Goal: Task Accomplishment & Management: Complete application form

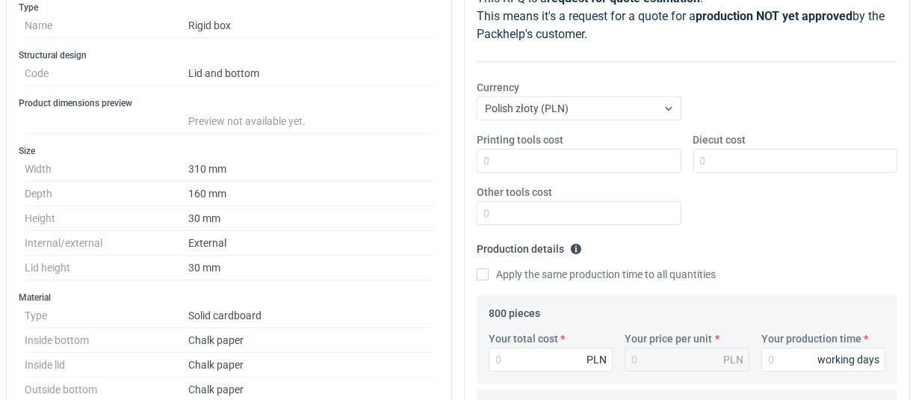
scroll to position [299, 0]
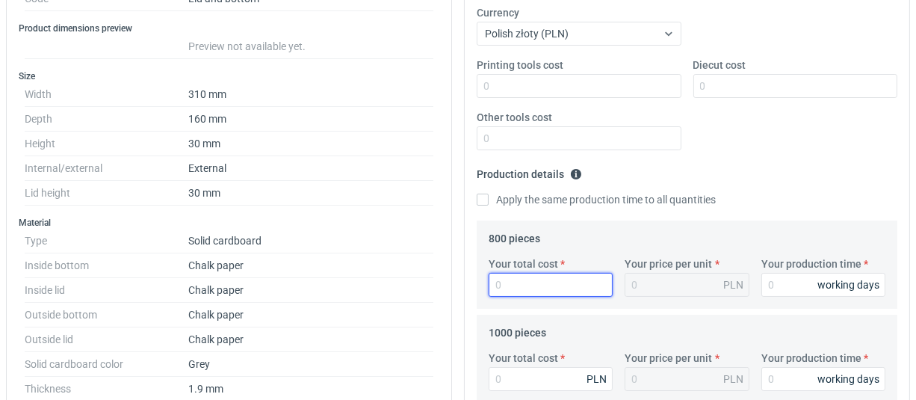
click at [507, 279] on input "Your total cost" at bounding box center [550, 285] width 124 height 24
type input "8240"
type input "10.3"
type input "8240"
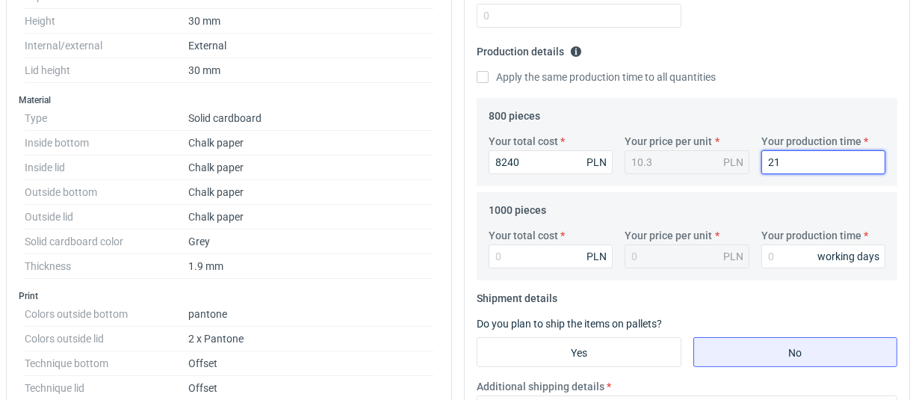
scroll to position [448, 0]
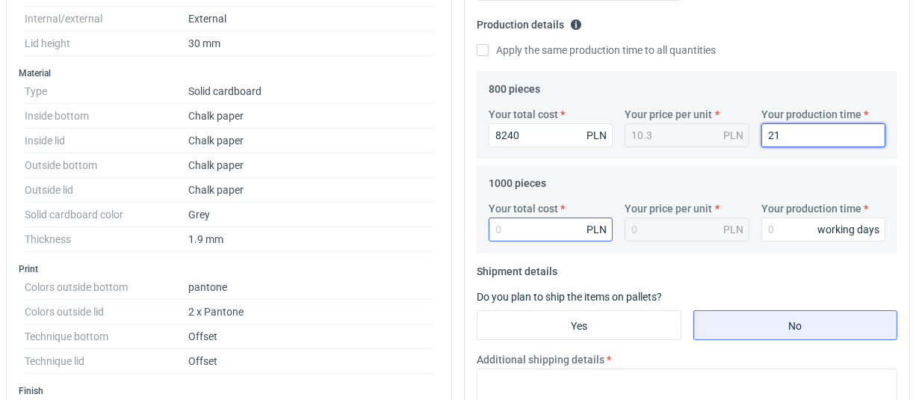
type input "21"
click at [503, 236] on input "Your total cost" at bounding box center [550, 229] width 124 height 24
type input "7"
type input "0.01"
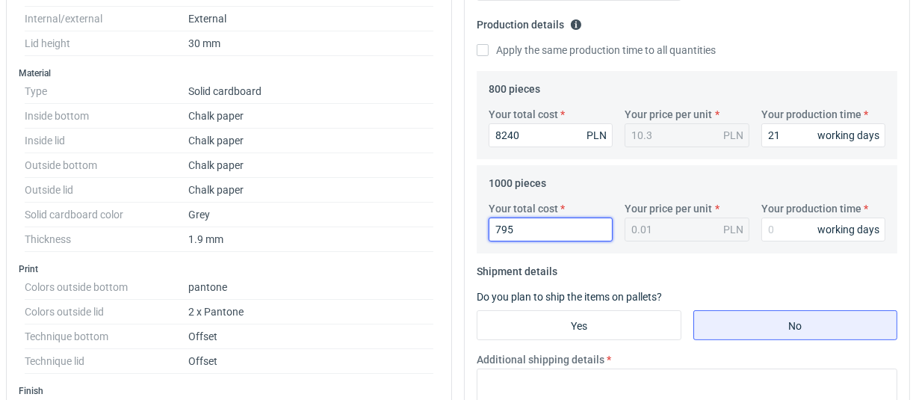
type input "7950"
type input "7.95"
click at [500, 231] on input "7950" at bounding box center [550, 229] width 124 height 24
type input "8950"
type input "8.95"
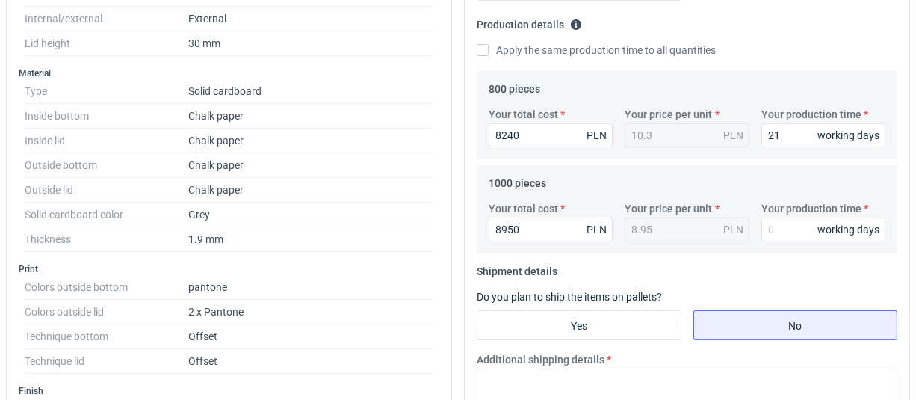
click at [618, 261] on fieldset "Shipment details Do you plan to ship the items on pallets? Yes No Additional sh…" at bounding box center [686, 356] width 420 height 194
click at [510, 231] on input "8950" at bounding box center [550, 229] width 124 height 24
type input "0"
type input "952"
type input "0.95"
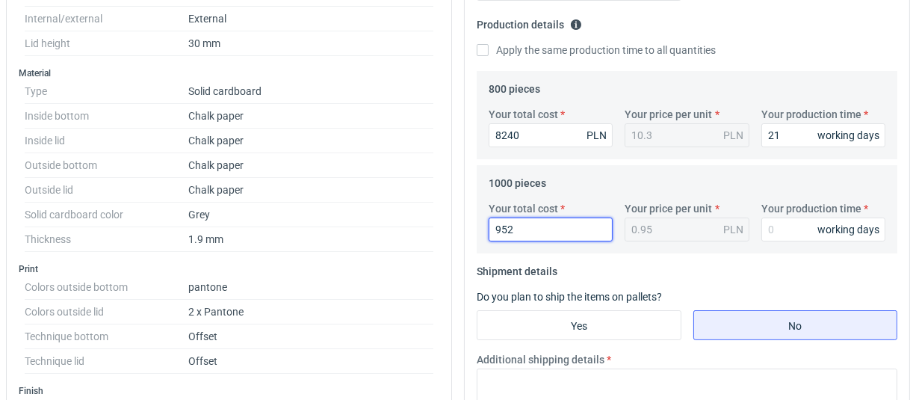
type input "9520"
type input "9.52"
type input "9520"
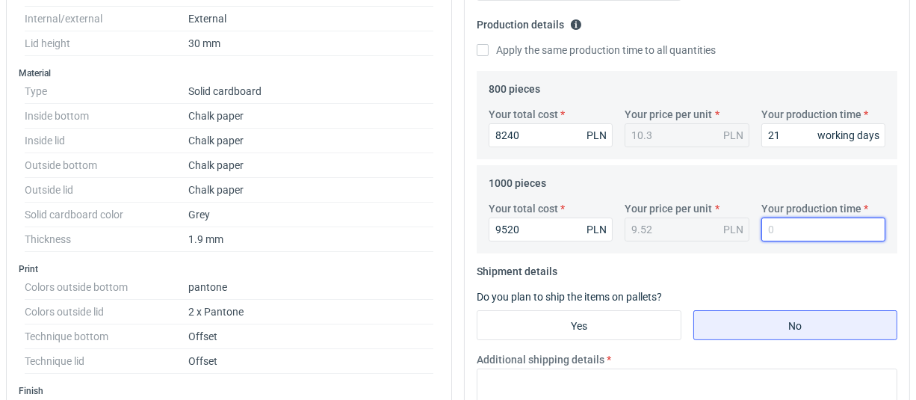
click at [780, 230] on input "Your production time" at bounding box center [823, 229] width 124 height 24
type input "21"
click at [744, 261] on fieldset "Shipment details Do you plan to ship the items on pallets? Yes No Additional sh…" at bounding box center [686, 356] width 420 height 194
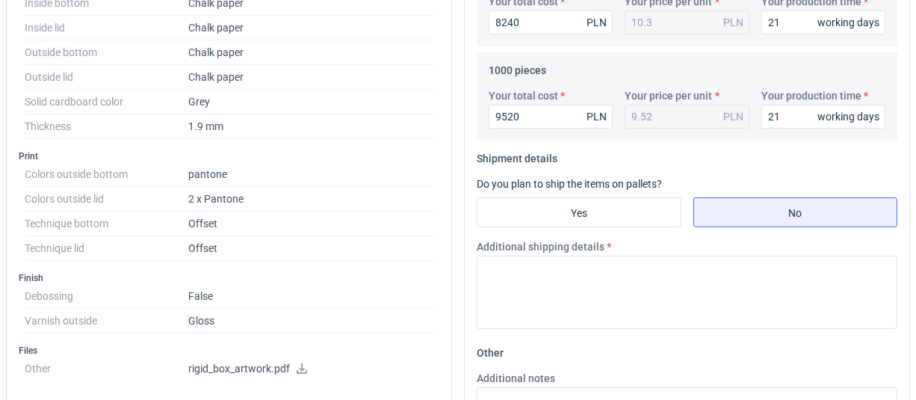
scroll to position [597, 0]
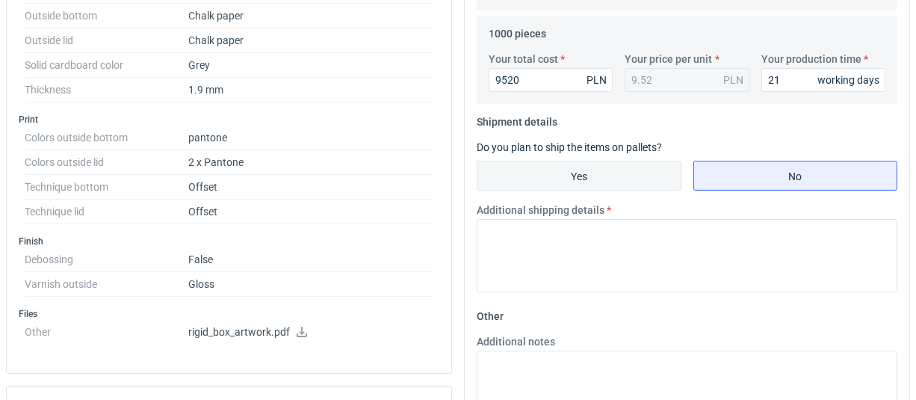
click at [612, 183] on input "Yes" at bounding box center [578, 175] width 203 height 28
radio input "true"
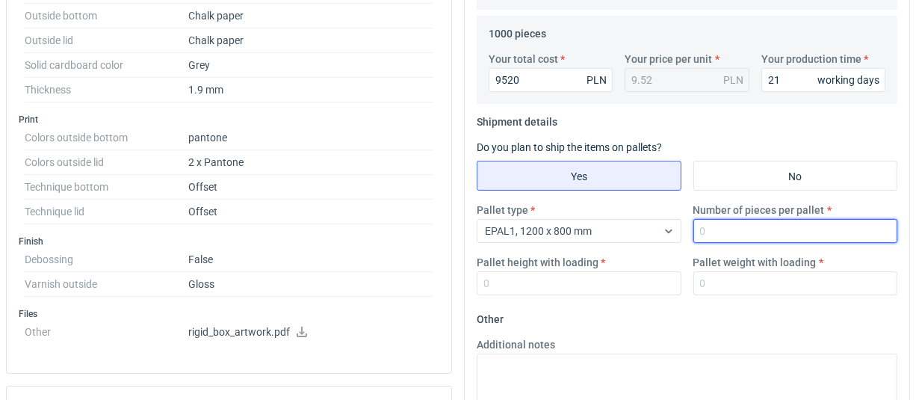
click at [717, 231] on input "Number of pieces per pallet" at bounding box center [795, 231] width 205 height 24
type input "800"
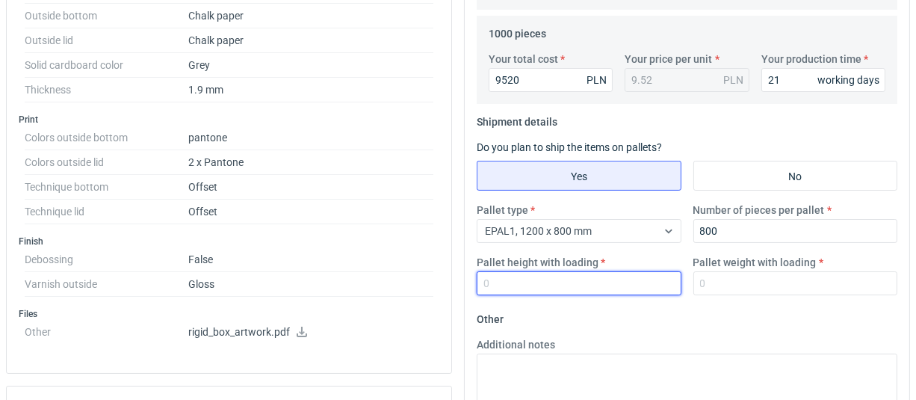
click at [516, 286] on input "Pallet height with loading" at bounding box center [578, 283] width 205 height 24
type input "1800"
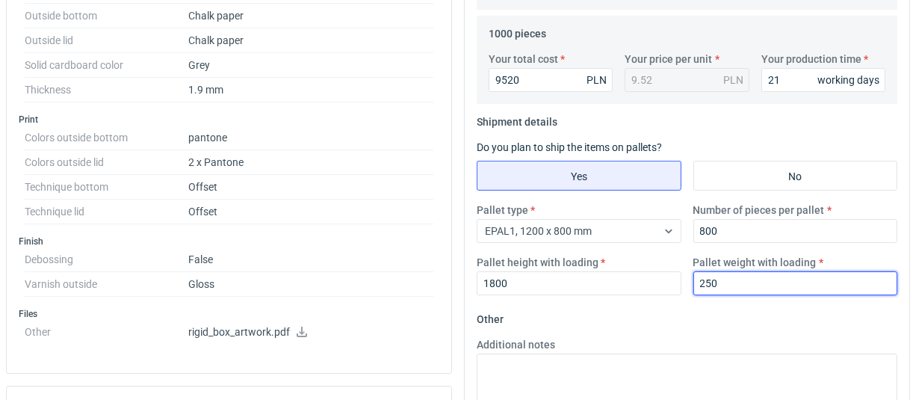
type input "250"
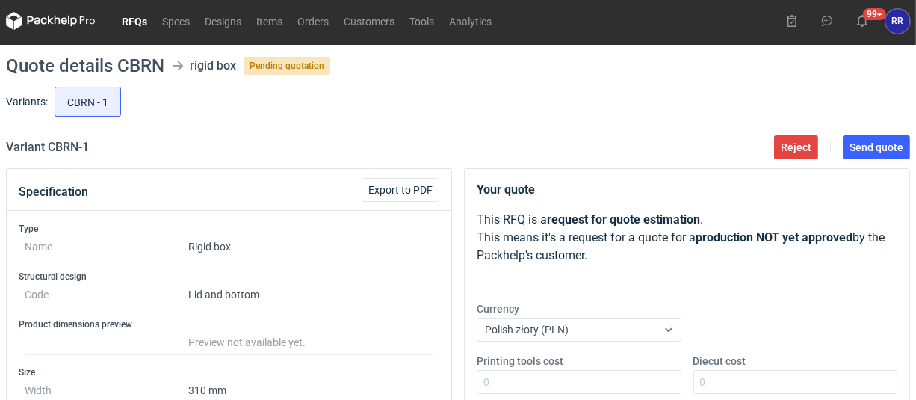
scroll to position [0, 0]
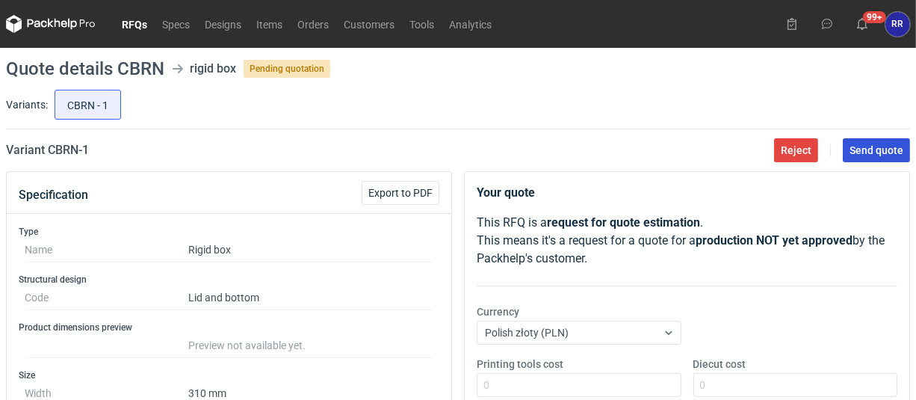
click at [882, 152] on span "Send quote" at bounding box center [876, 150] width 54 height 10
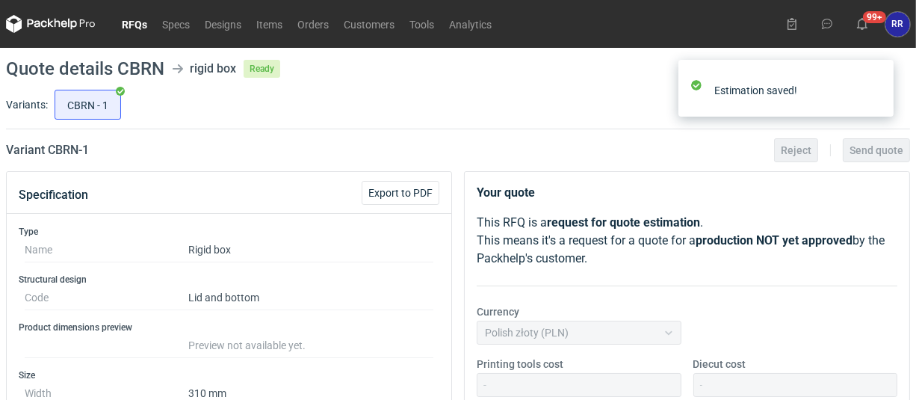
scroll to position [34, 0]
click at [137, 26] on link "RFQs" at bounding box center [134, 24] width 40 height 18
